Goal: Use online tool/utility: Utilize a website feature to perform a specific function

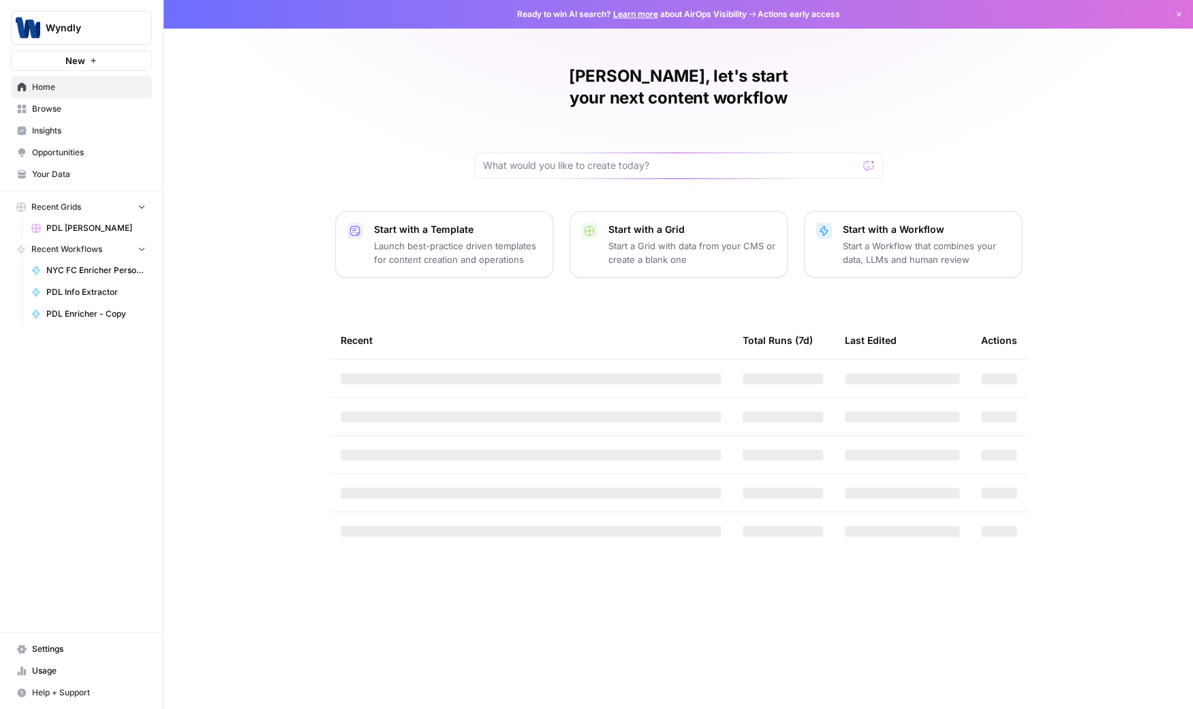
click at [80, 233] on span "PDL [PERSON_NAME]" at bounding box center [96, 228] width 100 height 12
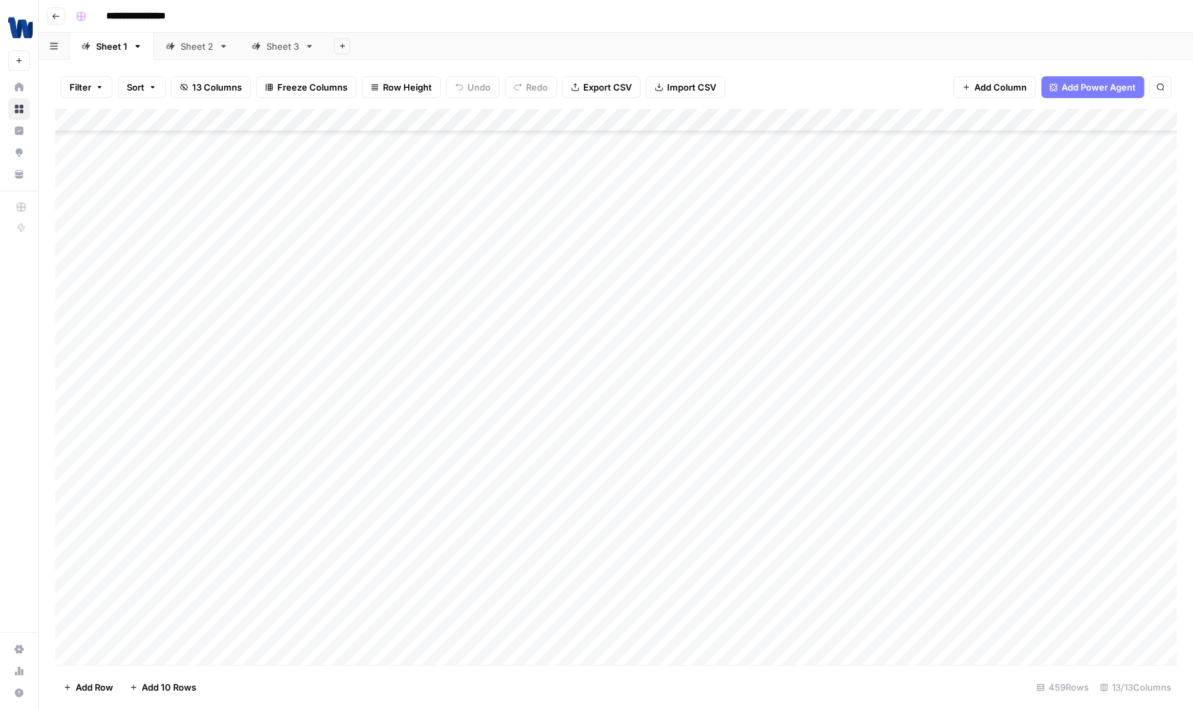
scroll to position [5873, 0]
click at [149, 386] on div "Add Column" at bounding box center [616, 388] width 1122 height 559
click at [137, 382] on div "Add Column" at bounding box center [616, 388] width 1122 height 559
type textarea "**********"
click at [257, 383] on div "Add Column" at bounding box center [616, 388] width 1122 height 559
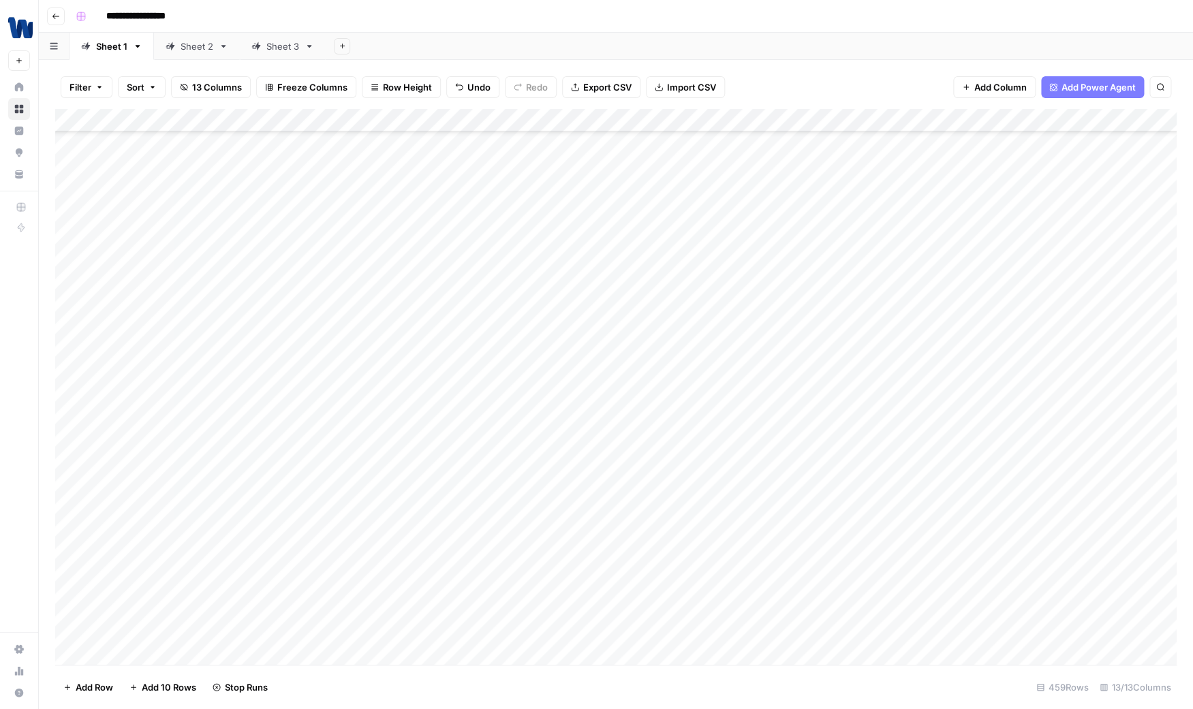
click at [275, 339] on div "Add Column" at bounding box center [616, 388] width 1122 height 559
click at [316, 337] on div "Add Column" at bounding box center [616, 388] width 1122 height 559
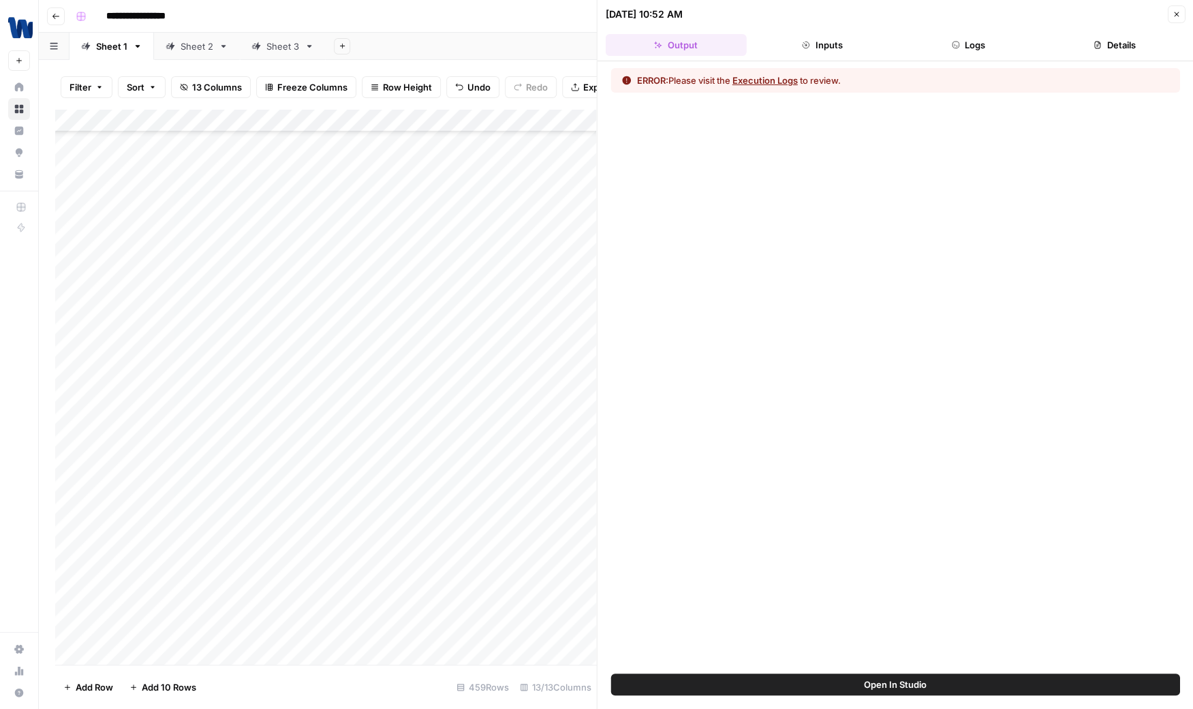
click at [804, 78] on div "ERROR: Please visit the Execution Logs to review." at bounding box center [739, 81] width 204 height 14
click at [793, 80] on button "Execution Logs" at bounding box center [765, 81] width 65 height 14
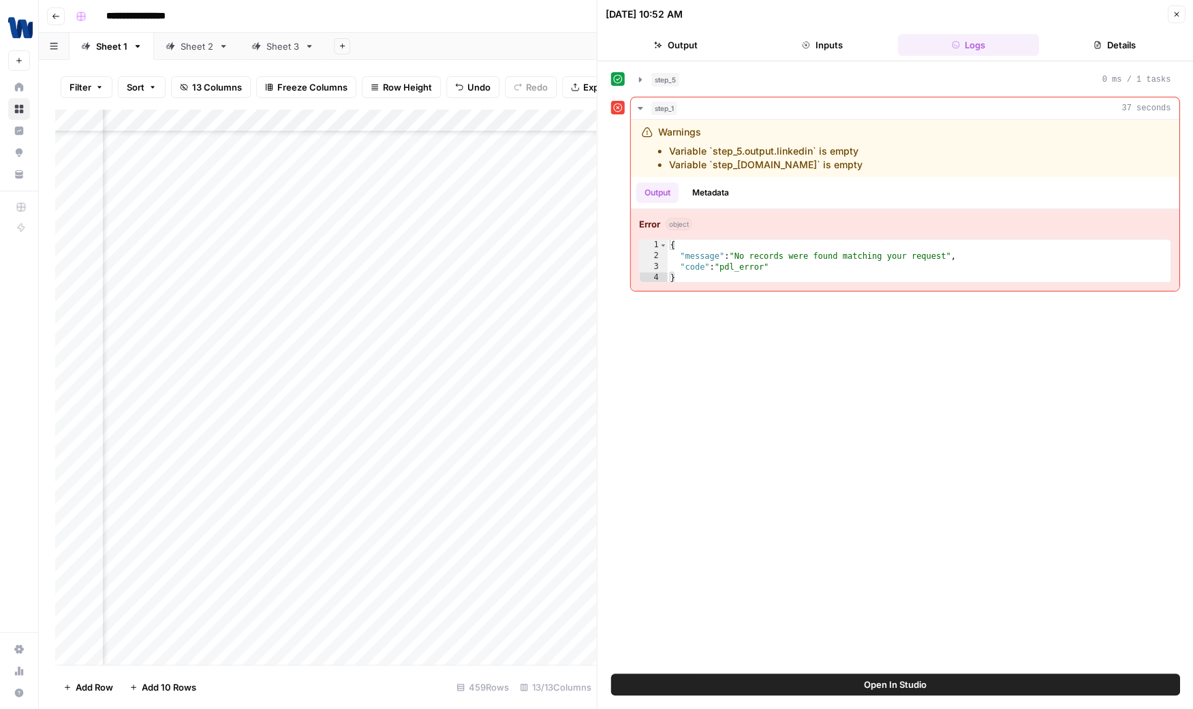
scroll to position [5872, 1178]
click at [492, 368] on div "Add Column" at bounding box center [325, 388] width 541 height 559
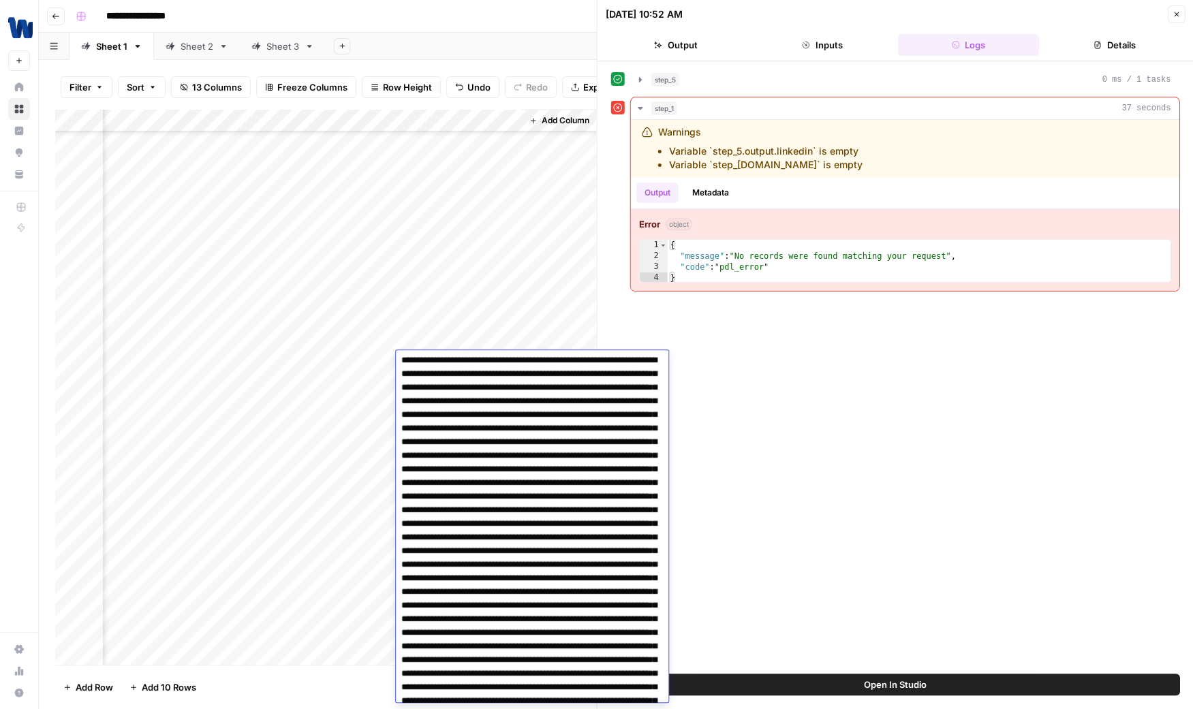
scroll to position [0, 0]
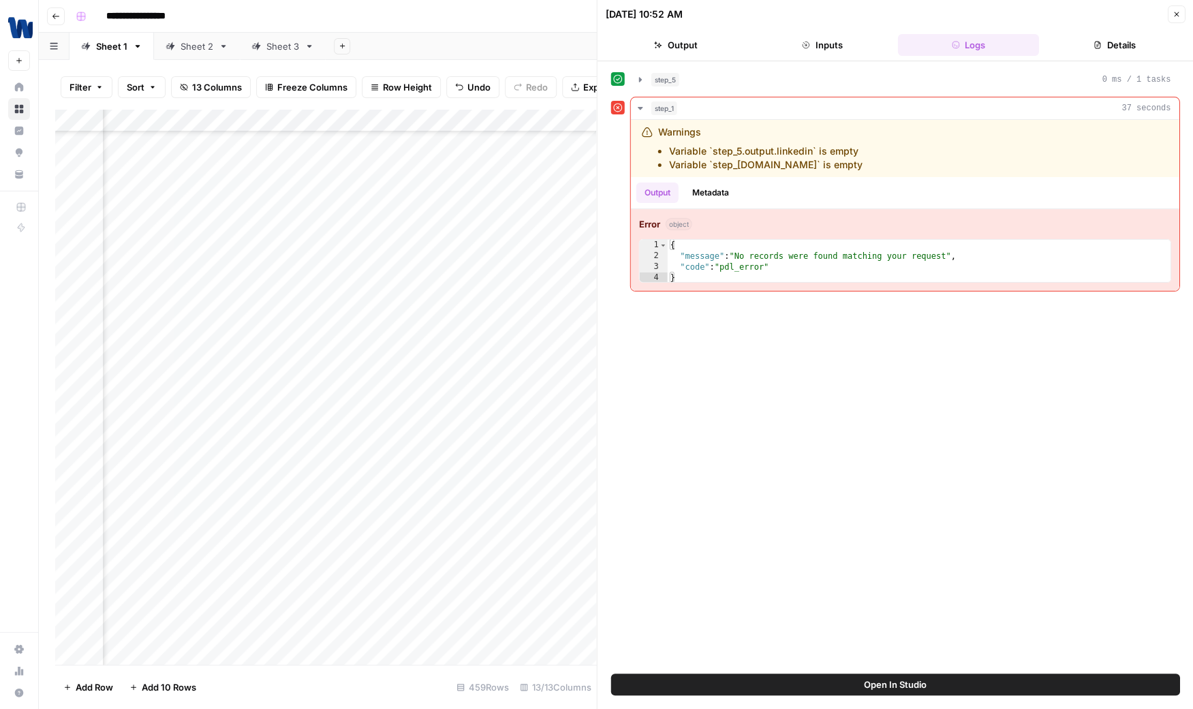
scroll to position [5872, 0]
click at [947, 333] on div "step_5 0 ms / 1 tasks step_1 37 seconds Warnings Variable `step_5.output.linked…" at bounding box center [895, 367] width 569 height 599
